Goal: Information Seeking & Learning: Learn about a topic

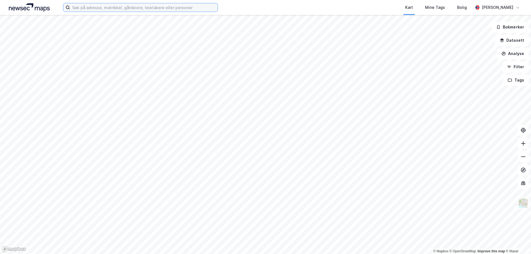
click at [138, 11] on input at bounding box center [144, 7] width 148 height 8
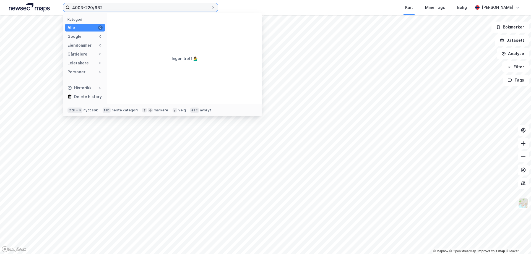
type input "4003-220/662"
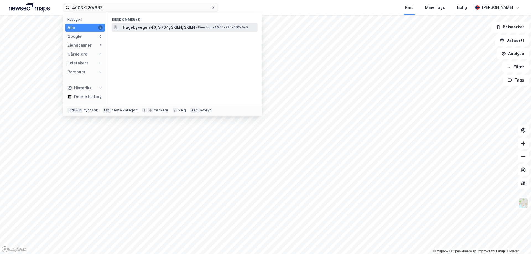
click at [174, 28] on span "Hagebyvegen 40, 3734, SKIEN, SKIEN" at bounding box center [159, 27] width 72 height 7
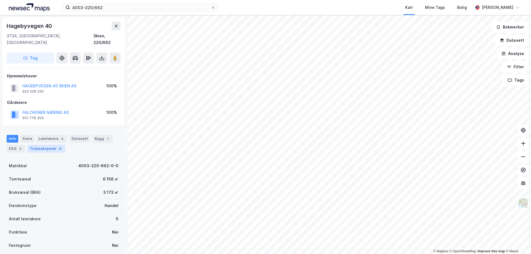
click at [45, 145] on div "Transaksjoner 9" at bounding box center [46, 149] width 38 height 8
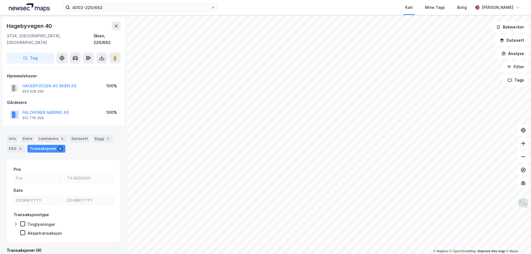
scroll to position [92, 0]
